Goal: Task Accomplishment & Management: Use online tool/utility

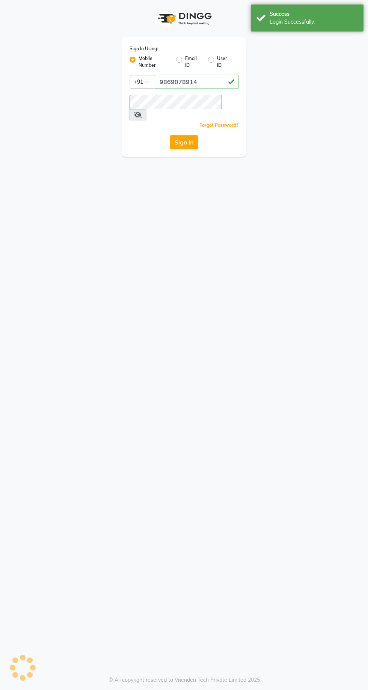
select select "service"
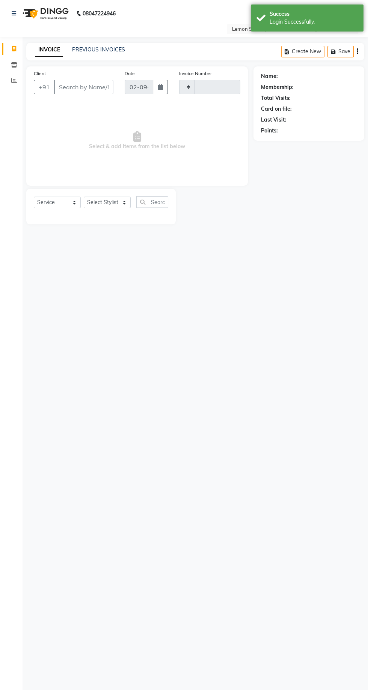
select select "en"
select select "8053"
type input "1932"
click at [12, 84] on span at bounding box center [14, 81] width 13 height 9
